Goal: Transaction & Acquisition: Download file/media

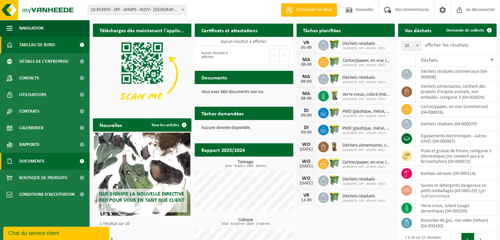
click at [31, 159] on font "Documents" at bounding box center [31, 161] width 25 height 5
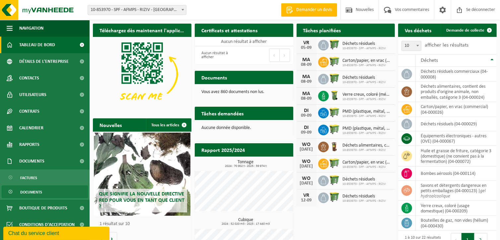
click at [32, 193] on font "Documents" at bounding box center [31, 192] width 22 height 4
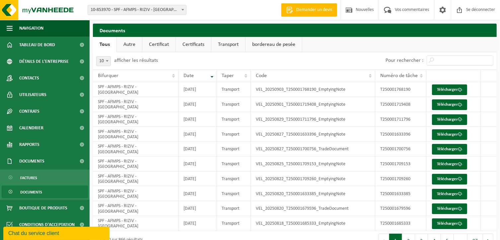
click at [32, 190] on font "Documents" at bounding box center [31, 192] width 22 height 4
click at [451, 91] on font "Télécharger" at bounding box center [447, 89] width 21 height 4
click at [445, 106] on font "Télécharger" at bounding box center [447, 104] width 21 height 4
click at [439, 119] on font "Télécharger" at bounding box center [447, 119] width 21 height 4
click at [184, 44] on font "Certificats" at bounding box center [193, 44] width 22 height 5
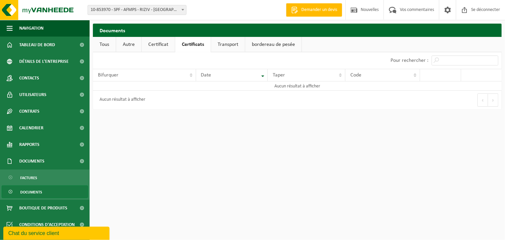
click at [164, 42] on font "Certificat" at bounding box center [158, 44] width 20 height 5
click at [38, 193] on font "Documents" at bounding box center [31, 192] width 22 height 4
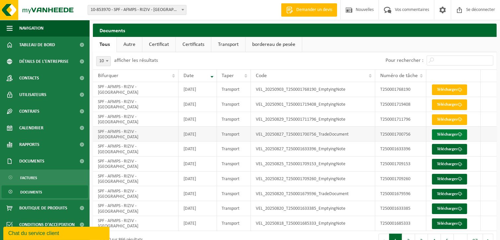
click at [438, 136] on link "Télécharger" at bounding box center [449, 134] width 35 height 11
